Goal: Book appointment/travel/reservation

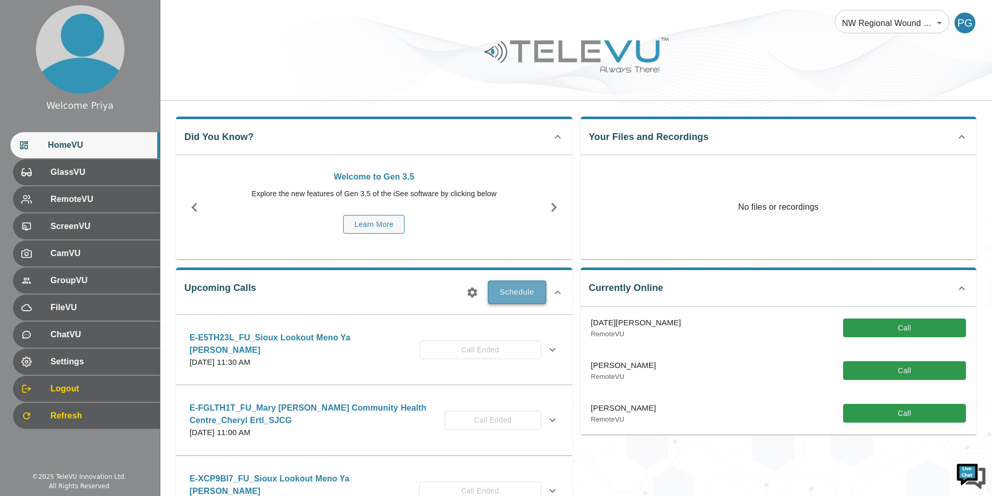
click at [529, 288] on button "Schedule" at bounding box center [517, 292] width 58 height 23
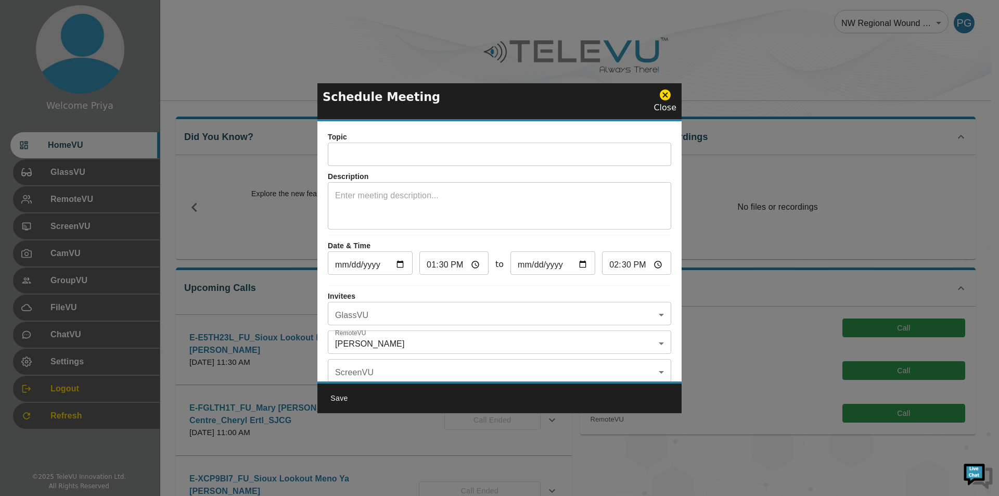
click at [376, 149] on input "text" at bounding box center [500, 155] width 344 height 21
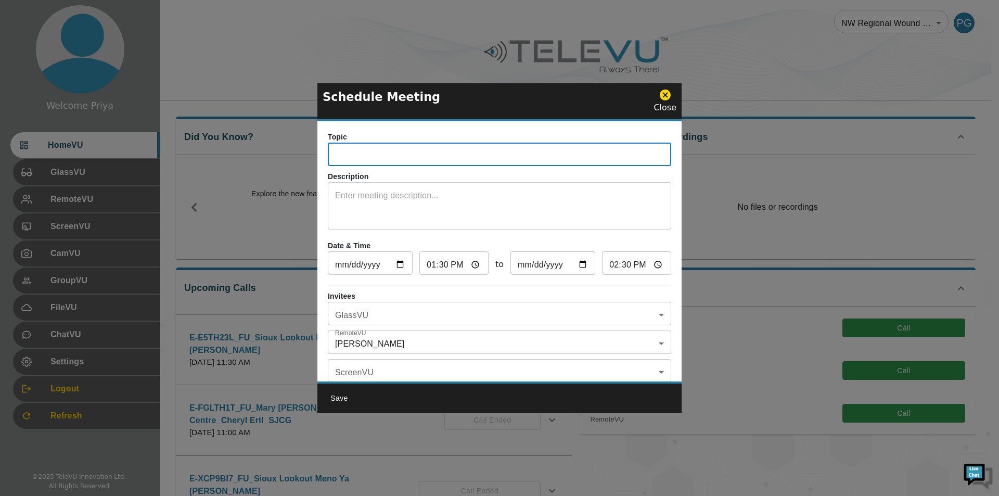
paste input "E-NX13F6Q"
type input "E-NX13F6Q_IN_Nipigon_Cheryl_sjcg"
click at [397, 197] on textarea at bounding box center [499, 207] width 329 height 36
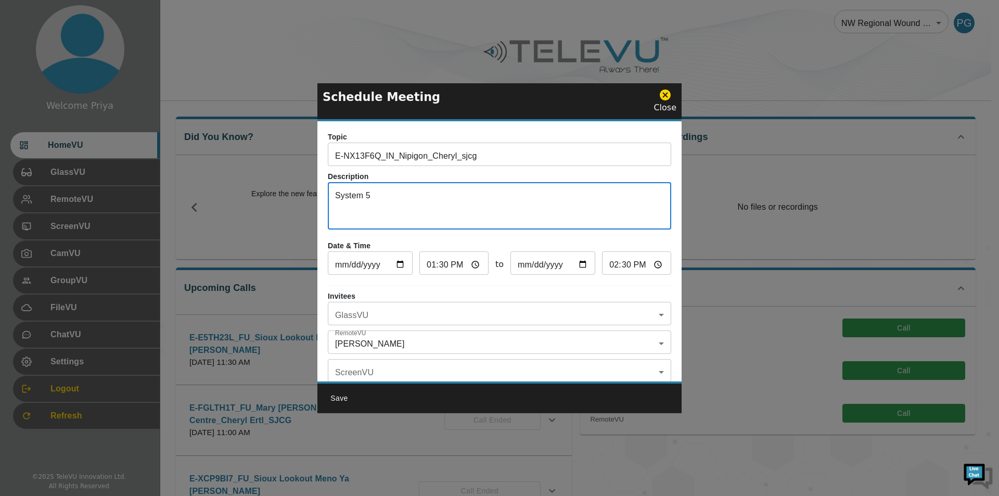
click at [380, 196] on textarea "System 5" at bounding box center [499, 207] width 329 height 36
click at [366, 195] on textarea "System 1179" at bounding box center [499, 207] width 329 height 36
type textarea "System - room 1179"
click at [400, 263] on input "[DATE]" at bounding box center [370, 264] width 85 height 21
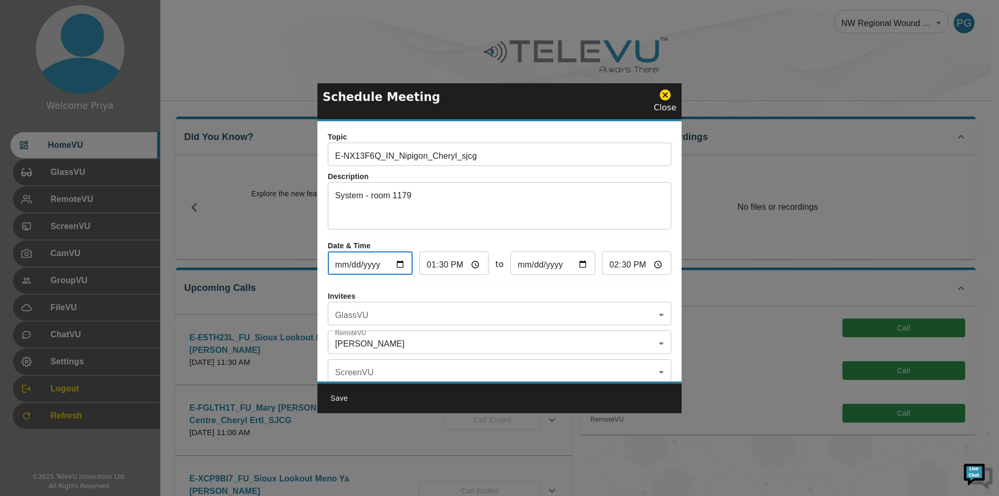
type input "[DATE]"
click at [474, 264] on input "13:30" at bounding box center [454, 264] width 69 height 21
type input "22:30"
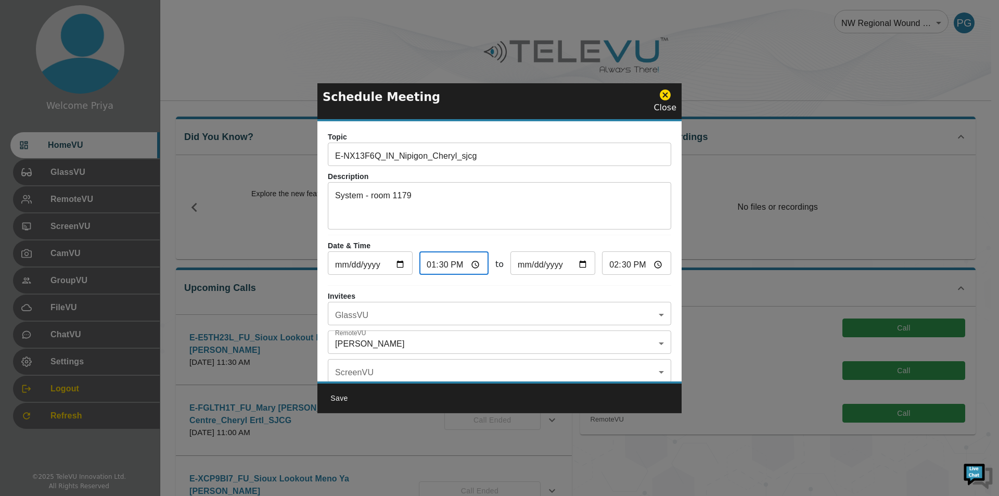
type input "23:30"
type input "10:30"
type input "11:30"
type input "10:30"
click at [582, 240] on div "Topic E-NX13F6Q_IN_Nipigon_Cheryl_sjcg ​ Description System - room 1179 x ​ Dat…" at bounding box center [499, 251] width 364 height 260
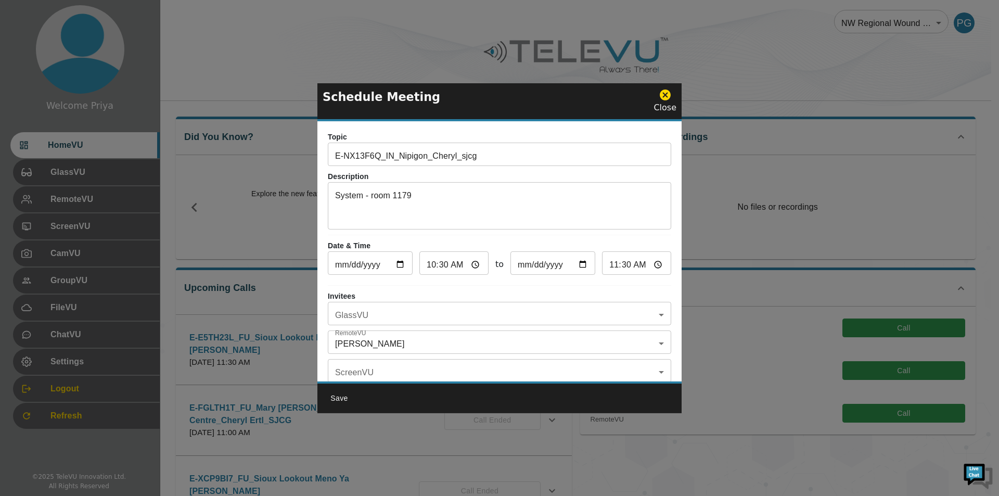
click at [389, 348] on body "Welcome Priya HomeVU GlassVU RemoteVU ScreenVU CamVU GroupVU FileVU ChatVU Sett…" at bounding box center [499, 338] width 999 height 676
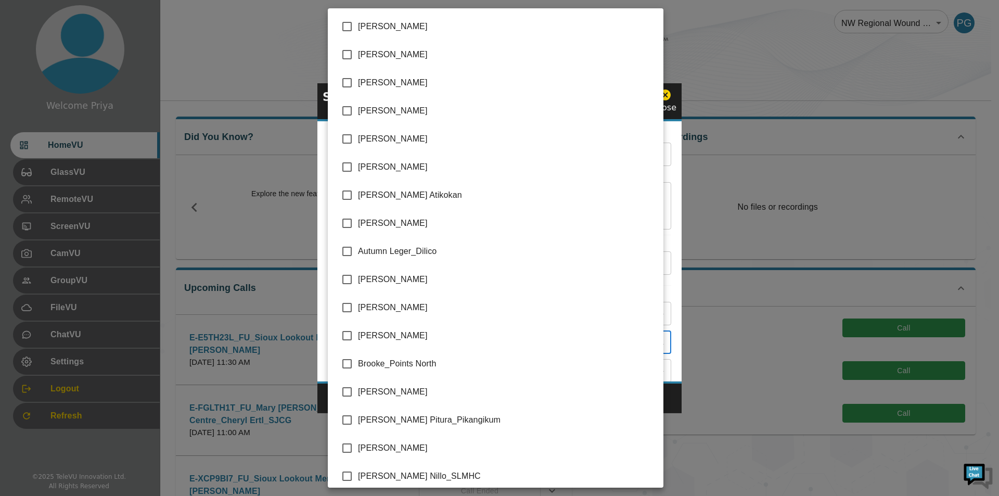
scroll to position [1999, 0]
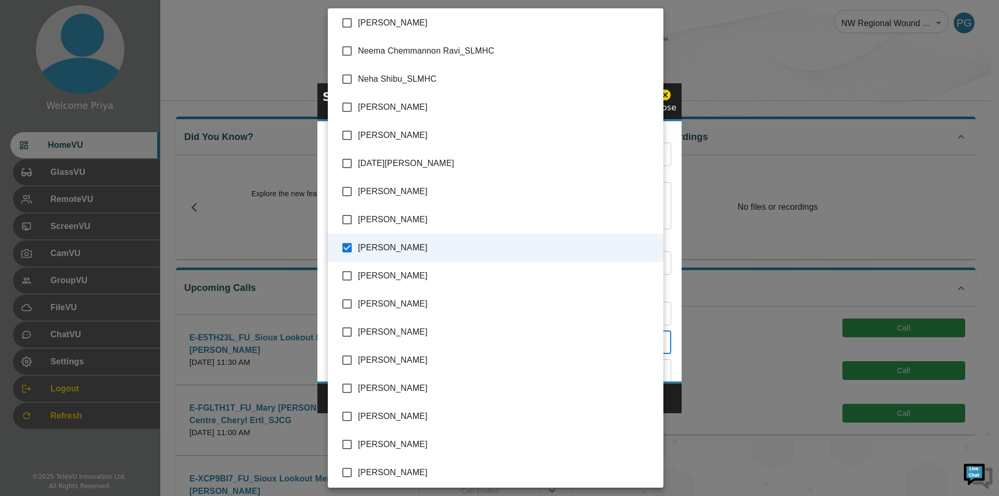
click at [347, 249] on input "checkbox" at bounding box center [347, 248] width 22 height 22
checkbox input "false"
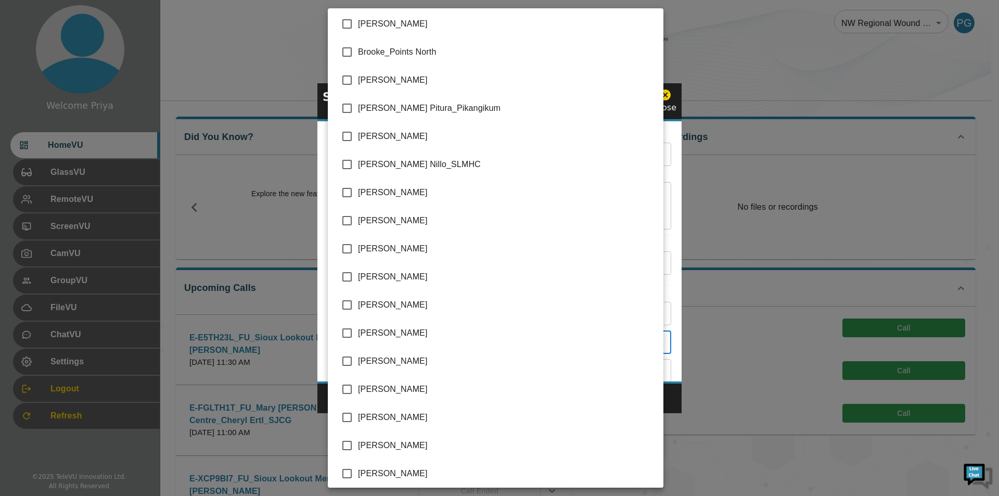
scroll to position [312, 0]
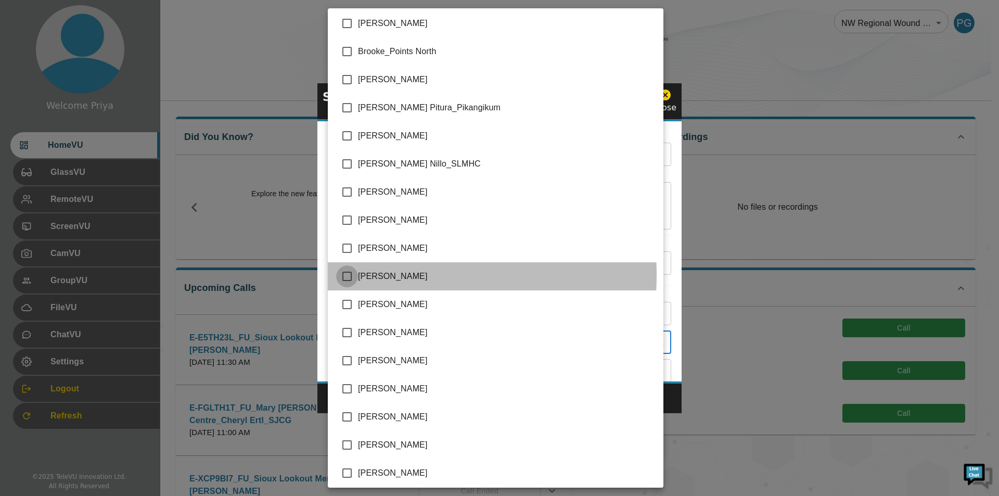
click at [346, 275] on input "checkbox" at bounding box center [347, 276] width 22 height 22
checkbox input "true"
type input "[PERSON_NAME]"
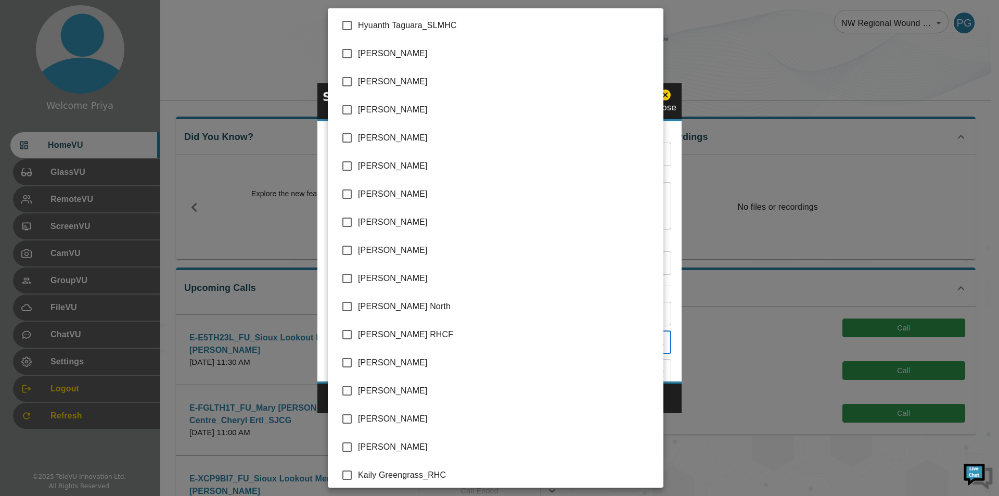
scroll to position [989, 0]
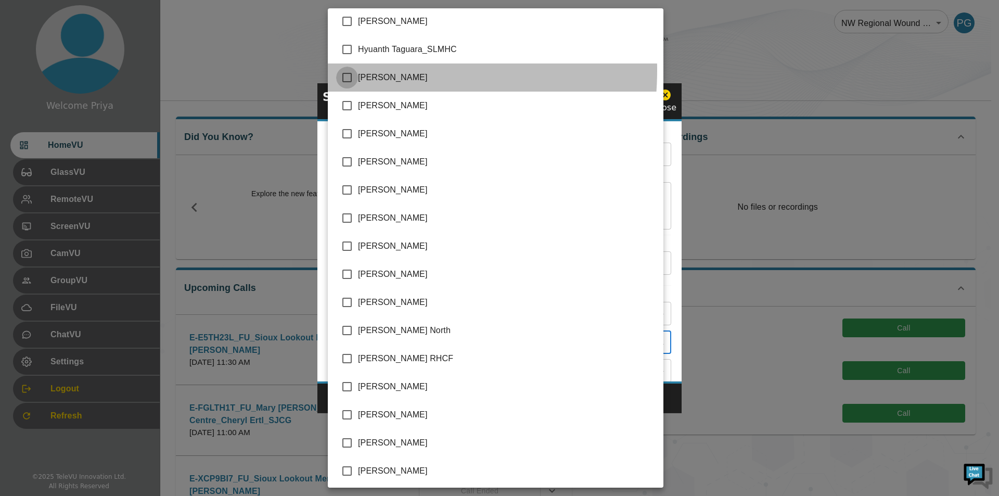
click at [340, 72] on input "checkbox" at bounding box center [347, 78] width 22 height 22
checkbox input "true"
type input "[PERSON_NAME],[PERSON_NAME]"
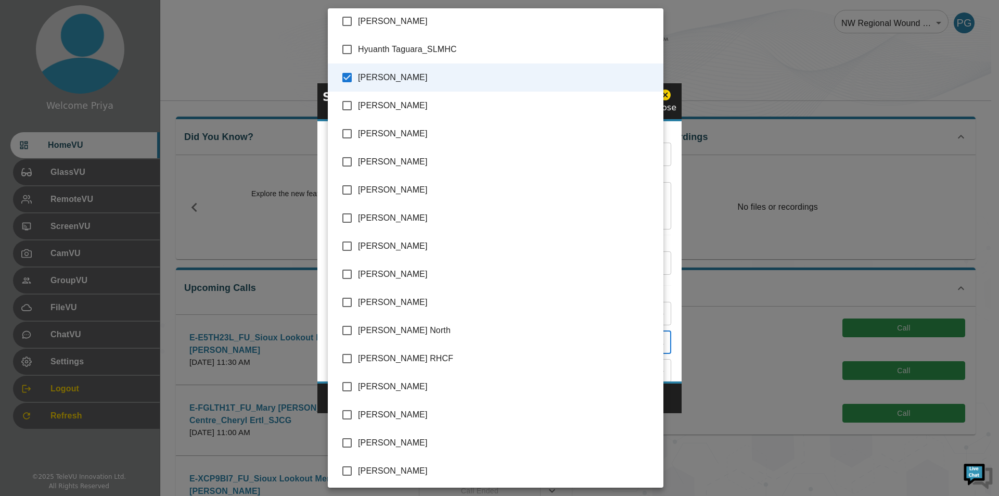
click at [673, 151] on div at bounding box center [499, 248] width 999 height 496
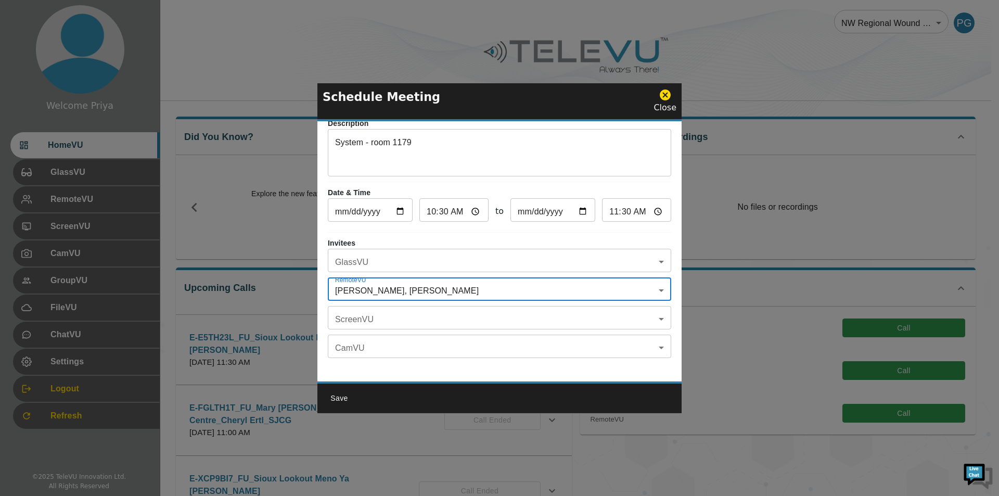
scroll to position [61, 0]
click at [441, 247] on body "Welcome Priya HomeVU GlassVU RemoteVU ScreenVU CamVU GroupVU FileVU ChatVU Sett…" at bounding box center [499, 338] width 999 height 676
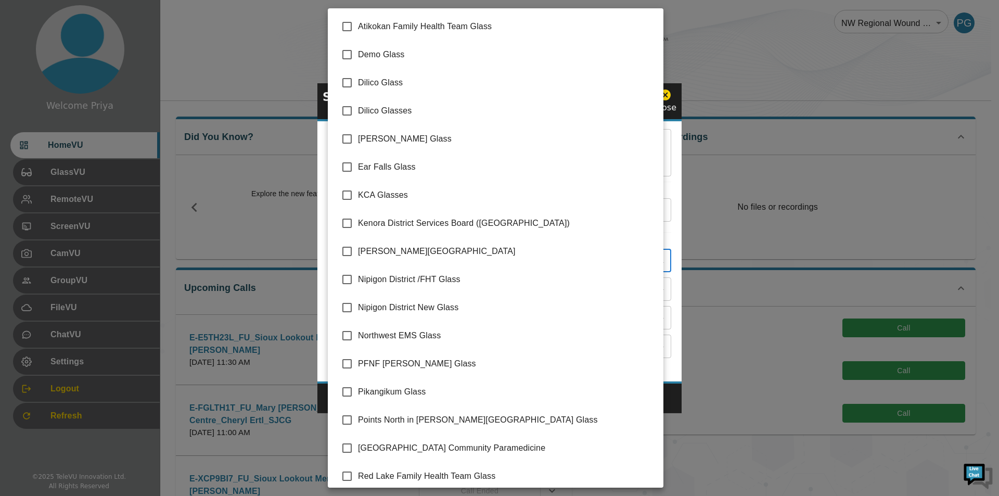
scroll to position [104, 0]
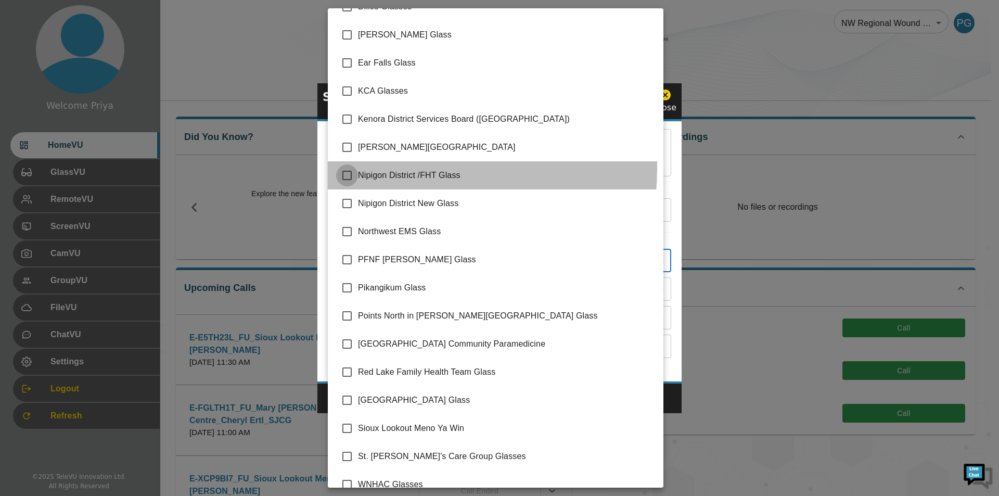
click at [347, 167] on input "checkbox" at bounding box center [347, 175] width 22 height 22
checkbox input "true"
type input "Nipigon District /FHT Glass"
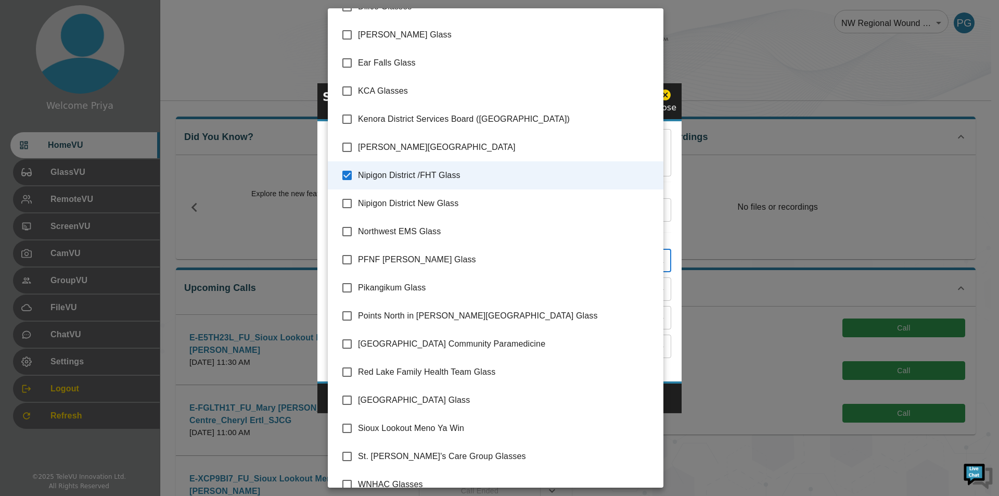
click at [702, 214] on div at bounding box center [499, 248] width 999 height 496
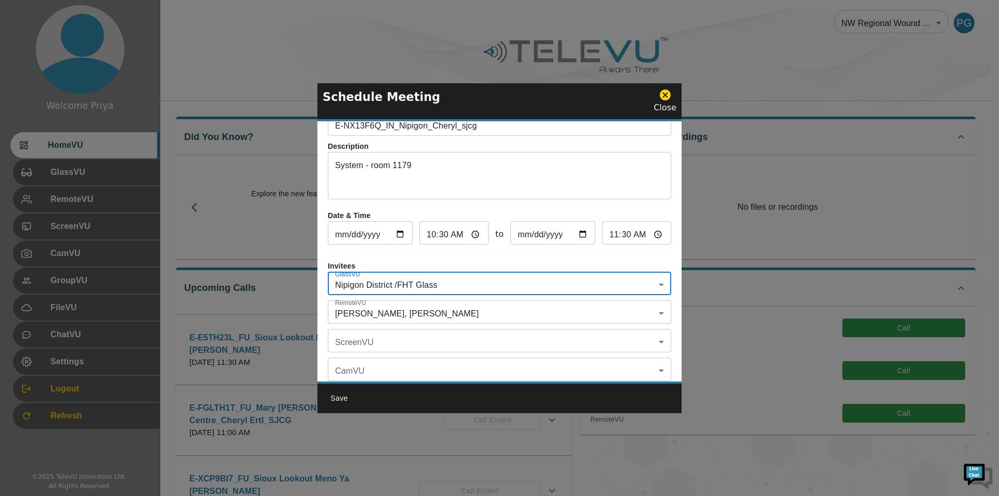
scroll to position [0, 0]
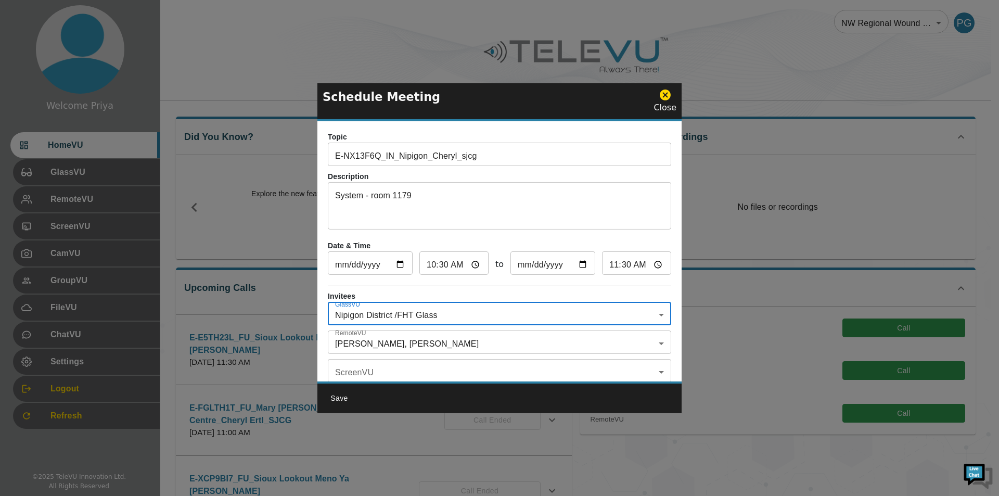
click at [342, 397] on button "Save" at bounding box center [339, 398] width 33 height 19
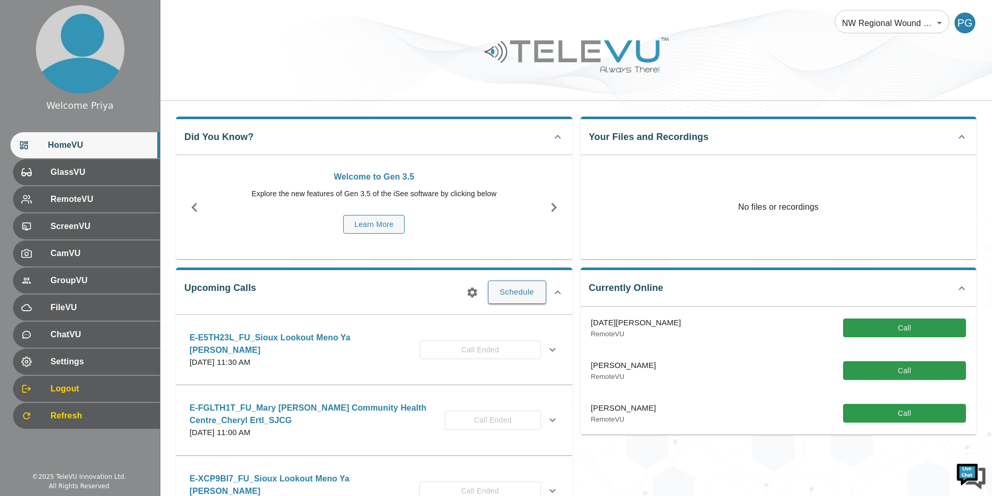
click at [471, 294] on icon "button" at bounding box center [472, 292] width 12 height 12
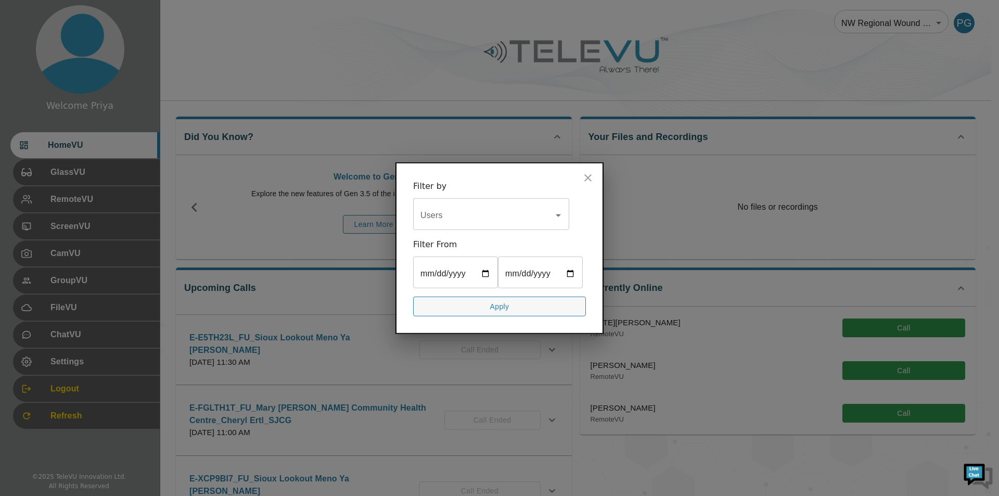
click at [436, 213] on input "Users" at bounding box center [483, 215] width 131 height 20
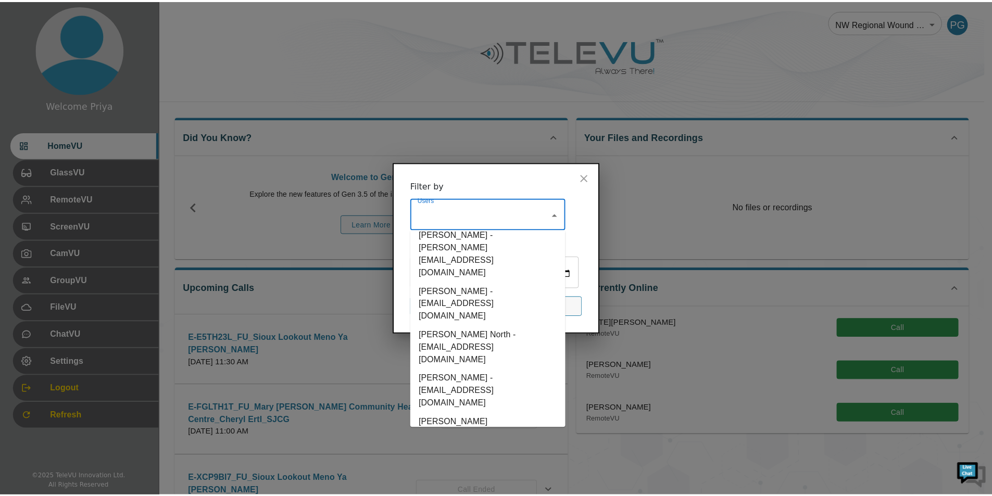
scroll to position [573, 0]
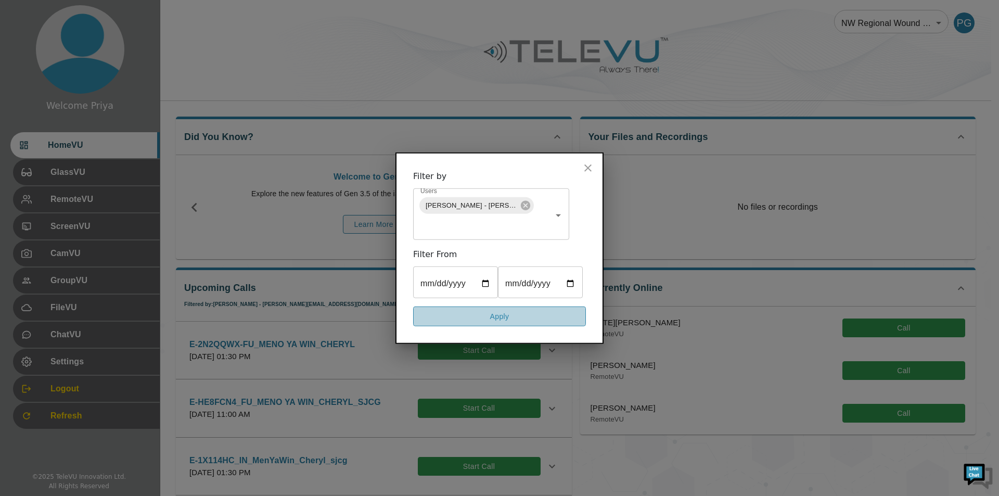
click at [499, 321] on button "Apply" at bounding box center [499, 316] width 173 height 20
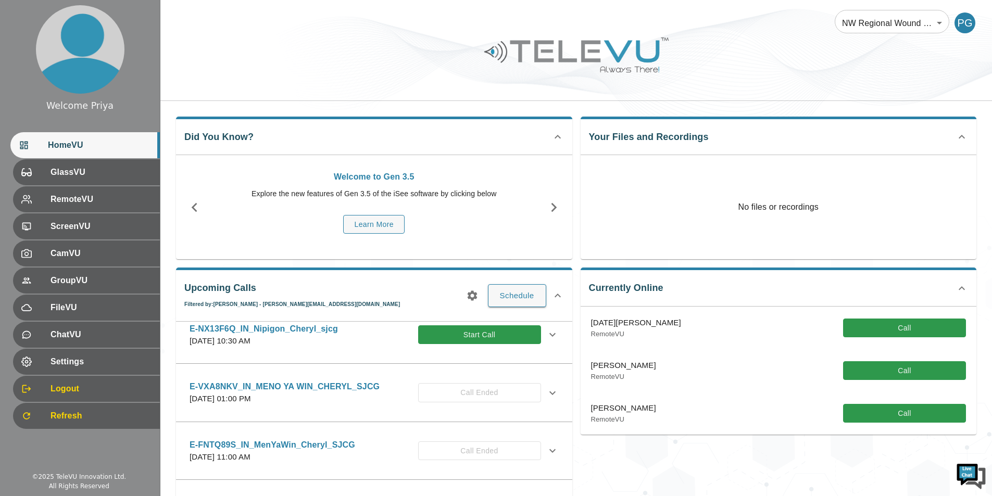
scroll to position [208, 0]
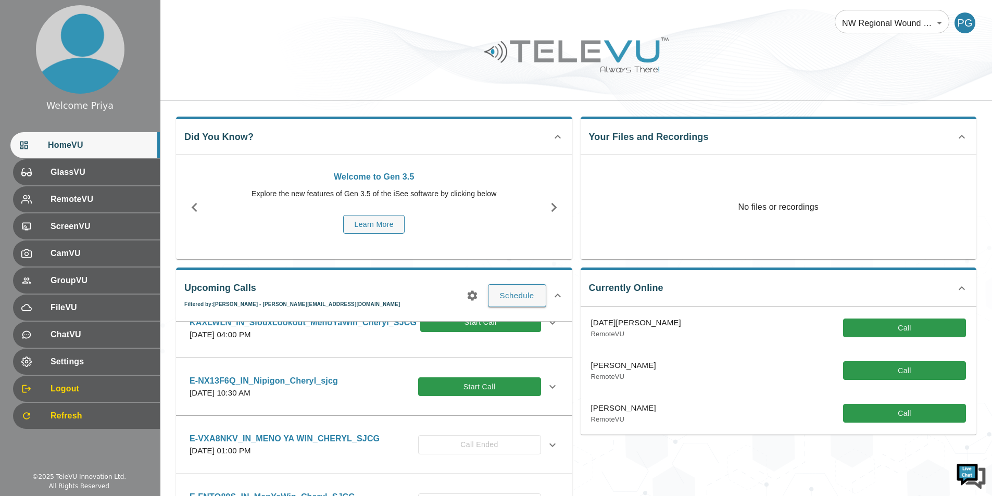
click at [279, 381] on p "E-NX13F6Q_IN_Nipigon_Cheryl_sjcg" at bounding box center [263, 381] width 148 height 12
click at [549, 388] on icon at bounding box center [552, 386] width 12 height 12
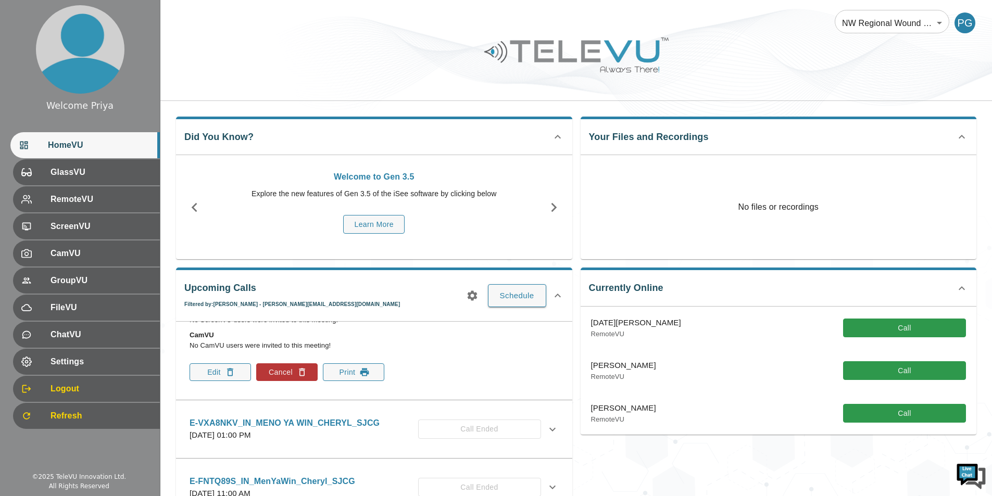
scroll to position [416, 0]
click at [353, 376] on button "Print" at bounding box center [353, 371] width 61 height 18
